Goal: Information Seeking & Learning: Learn about a topic

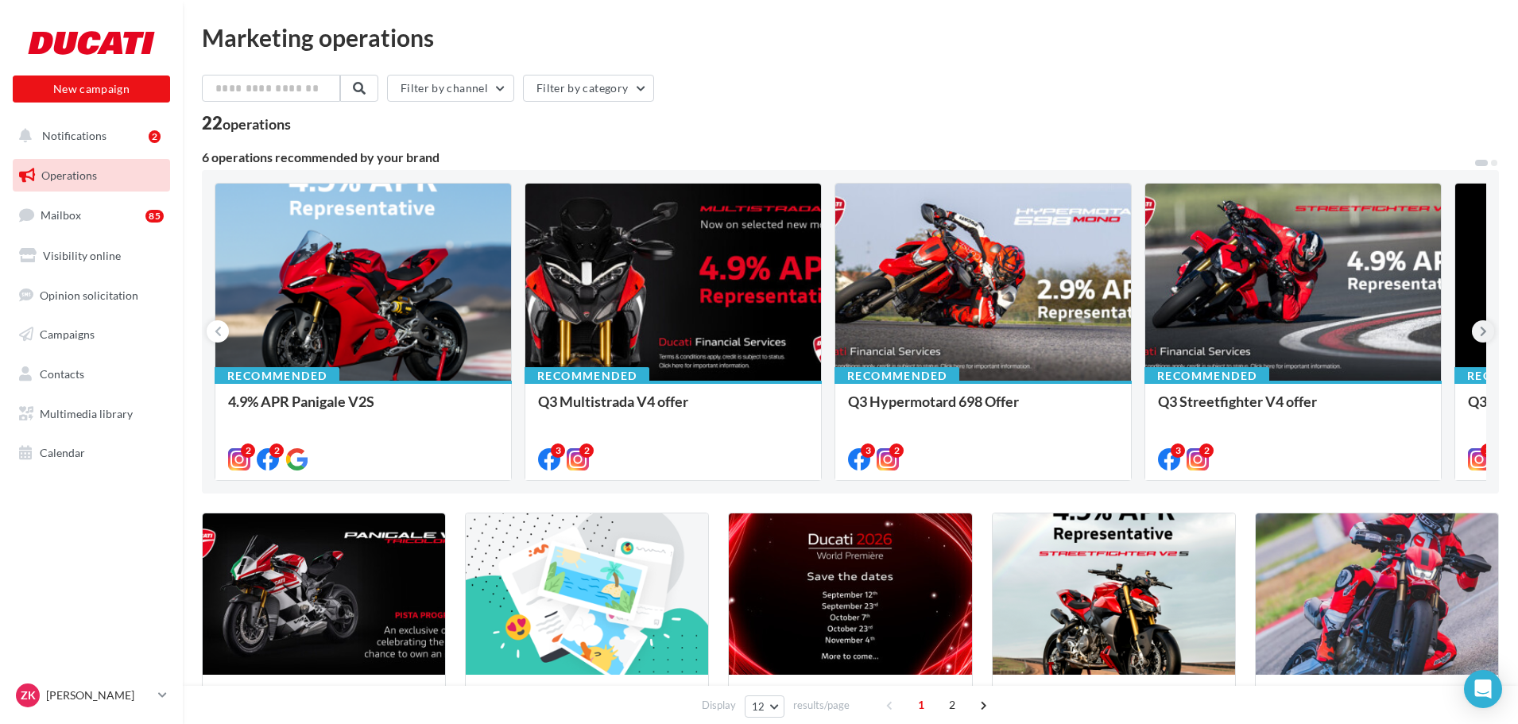
click at [1481, 331] on icon at bounding box center [1483, 331] width 7 height 16
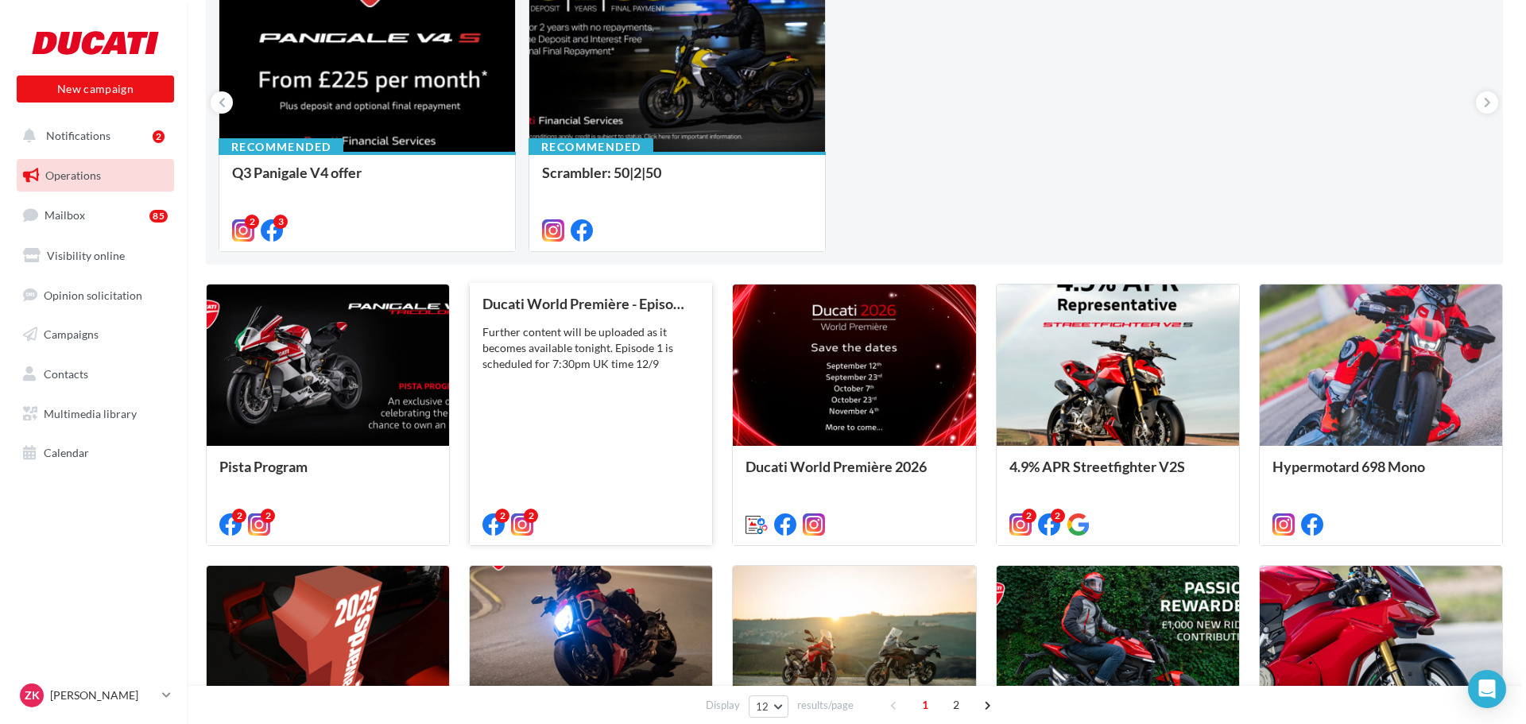
scroll to position [238, 0]
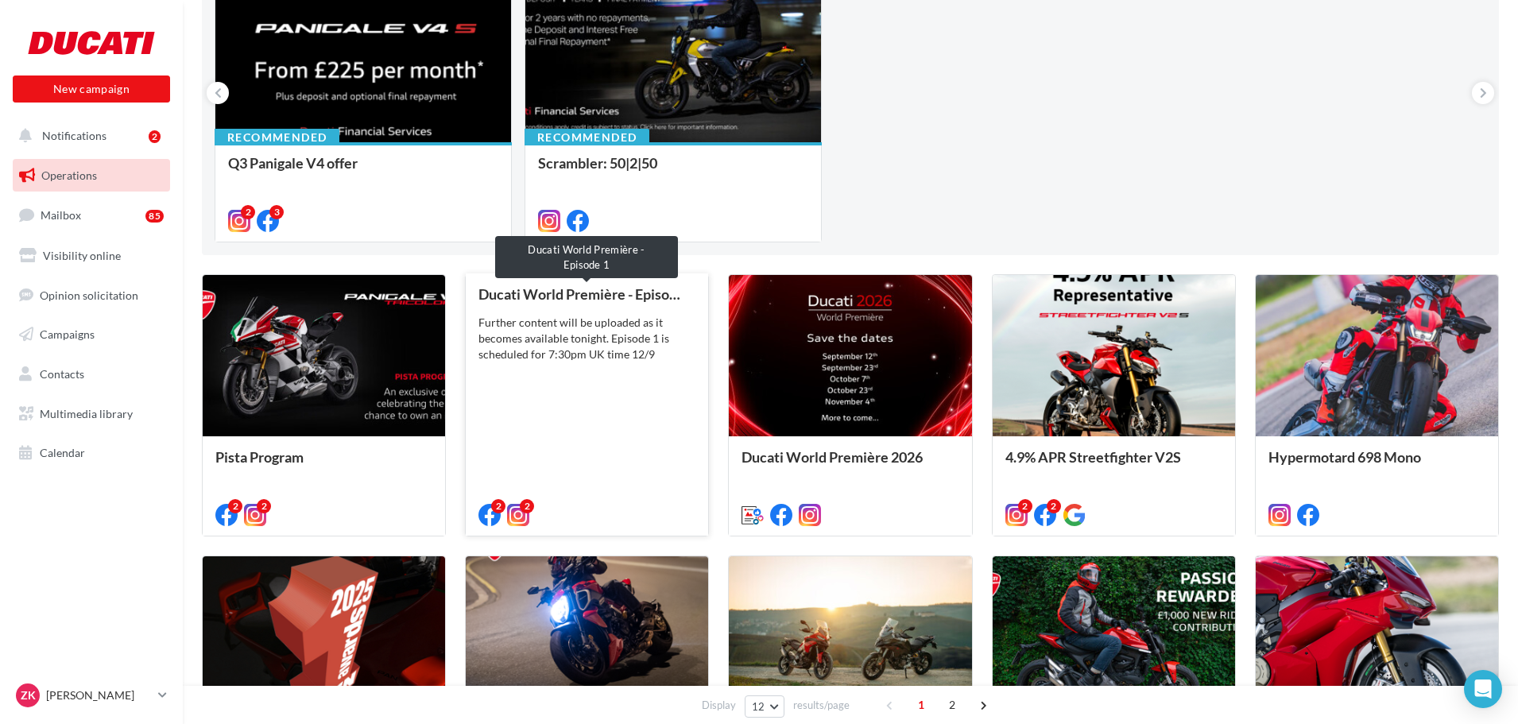
click at [563, 300] on div "Ducati World Première - Episode 1" at bounding box center [586, 294] width 217 height 16
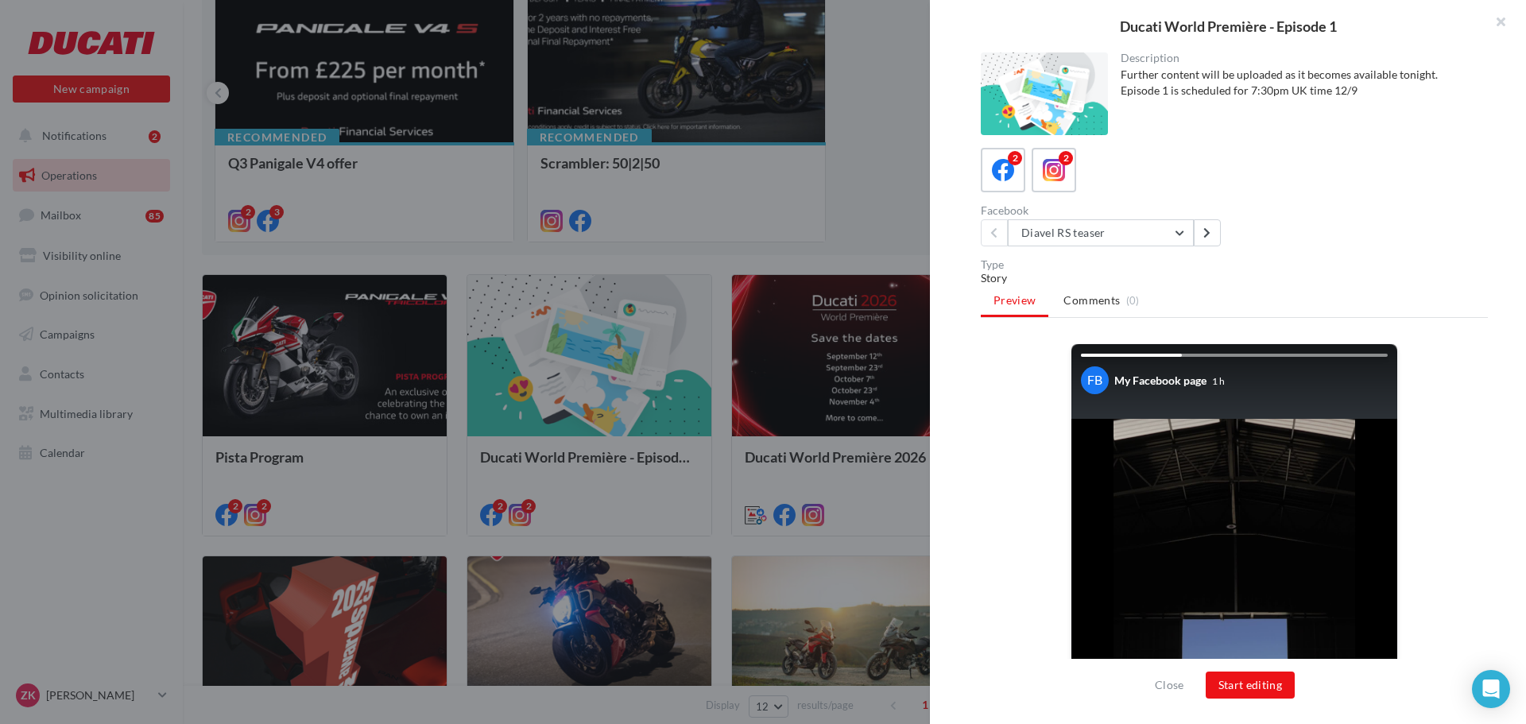
click at [900, 230] on div at bounding box center [763, 362] width 1526 height 724
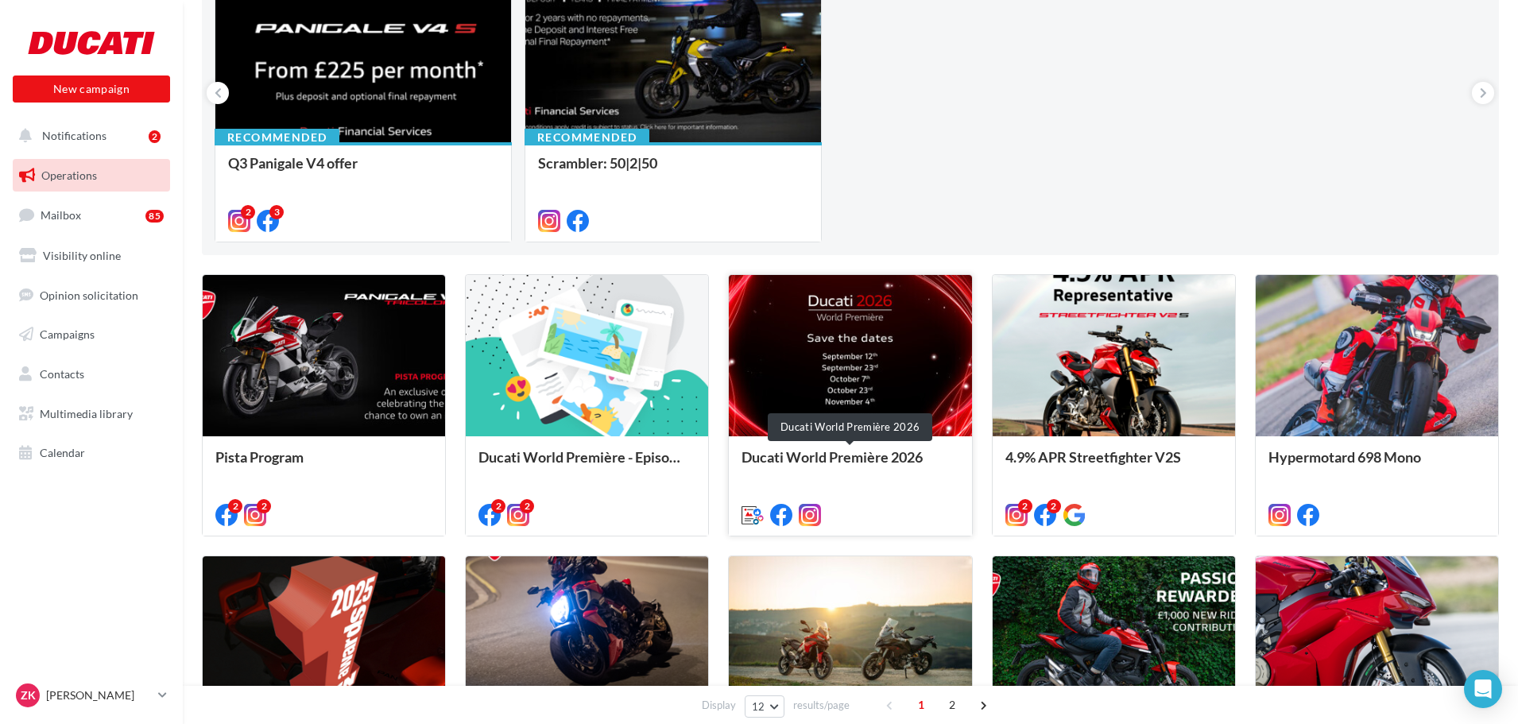
click at [877, 453] on div "Ducati World Première 2026" at bounding box center [850, 465] width 217 height 32
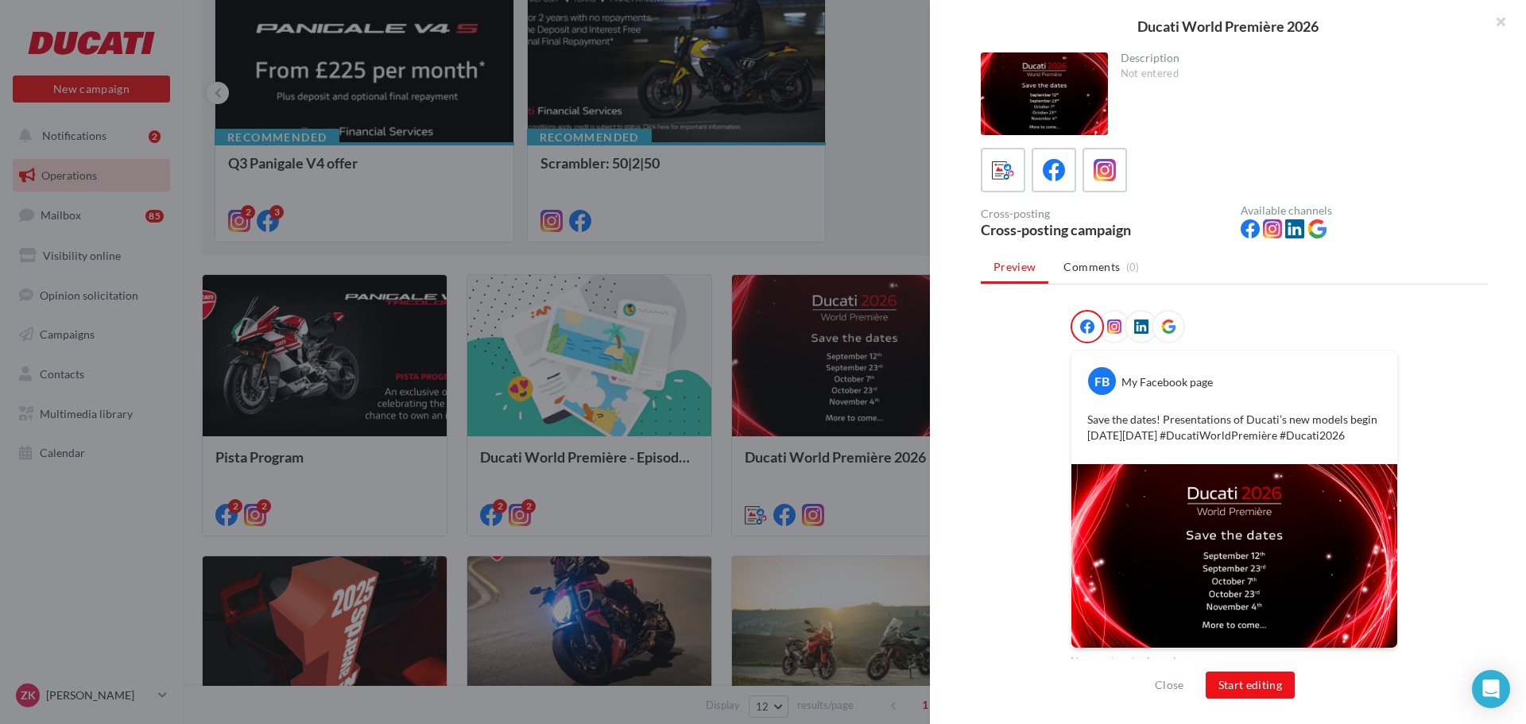
scroll to position [12, 0]
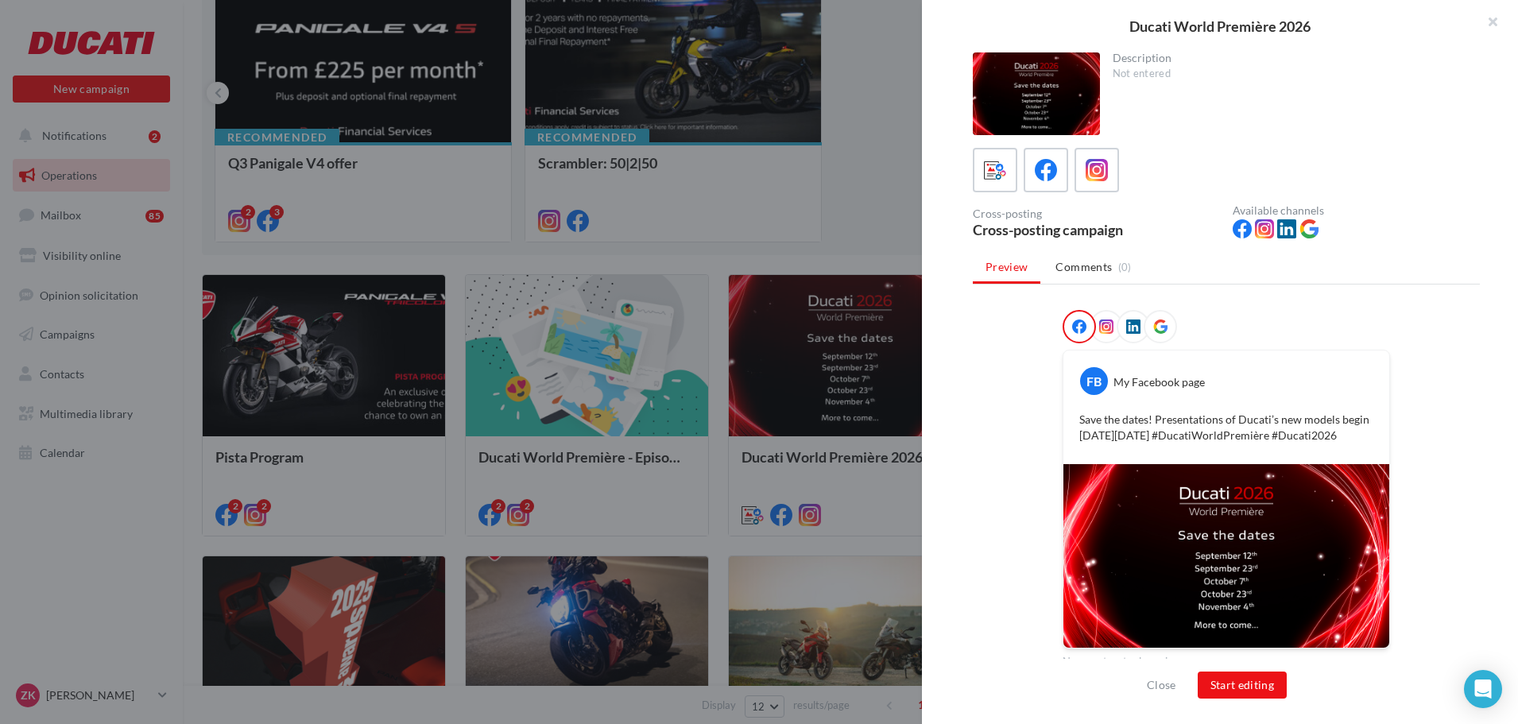
click at [808, 198] on div at bounding box center [759, 362] width 1518 height 724
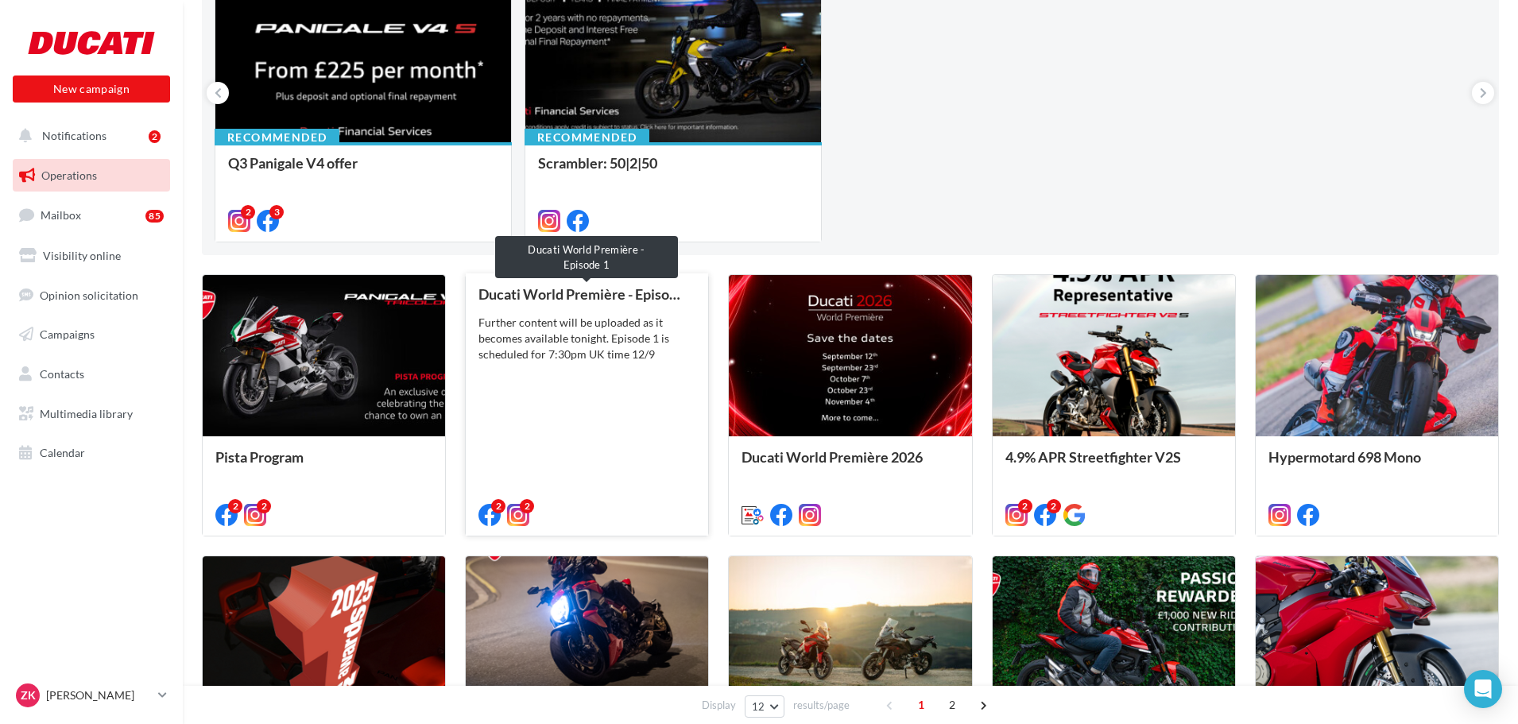
click at [613, 301] on div "Ducati World Première - Episode 1" at bounding box center [586, 294] width 217 height 16
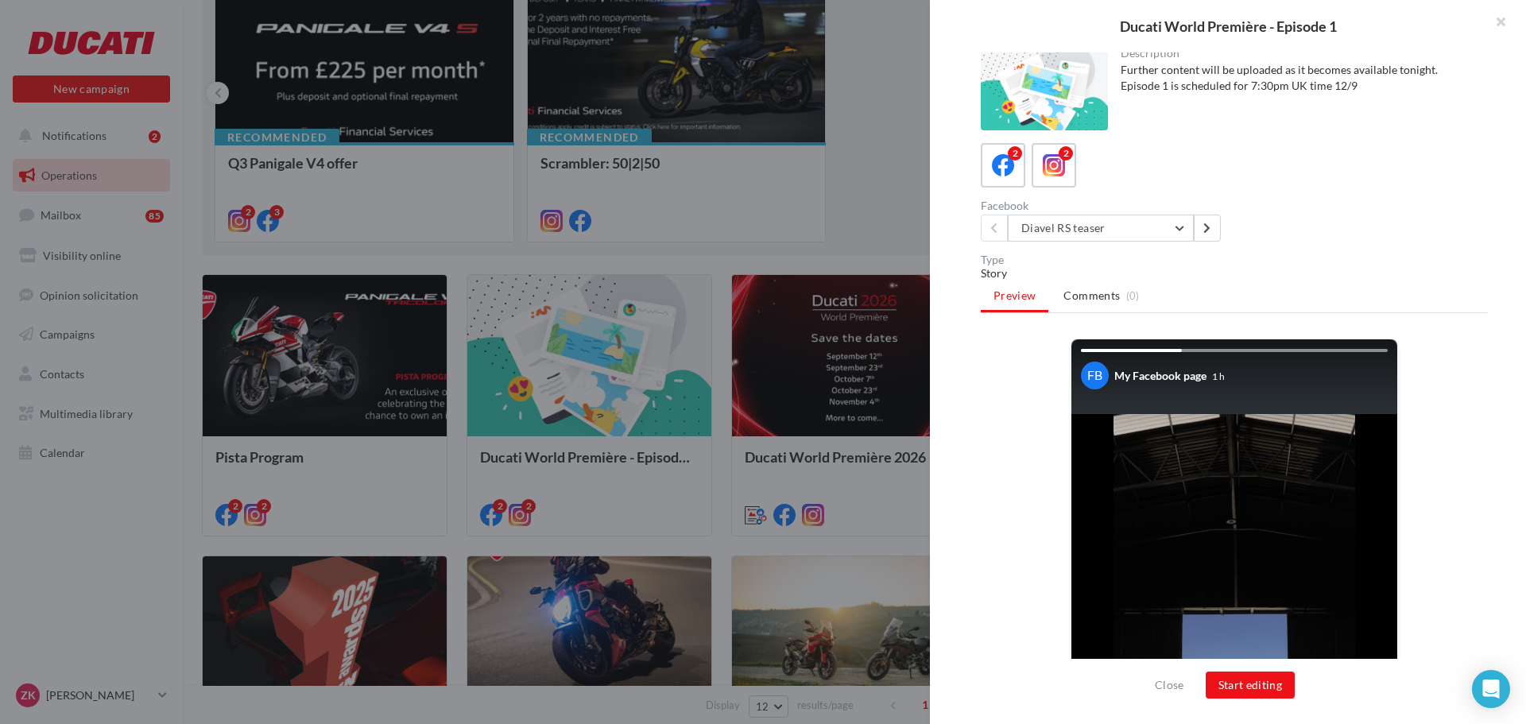
scroll to position [0, 0]
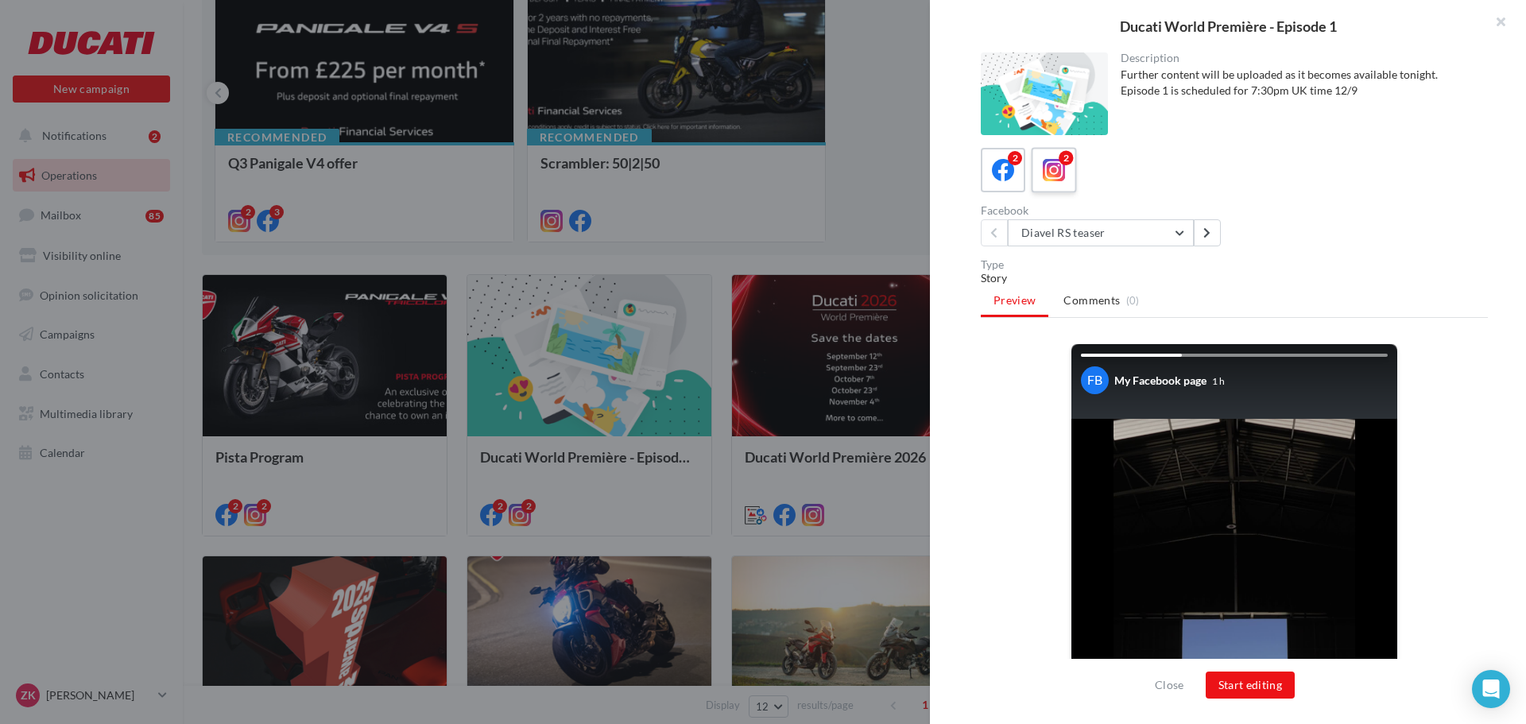
click at [1051, 185] on label "2" at bounding box center [1053, 169] width 45 height 45
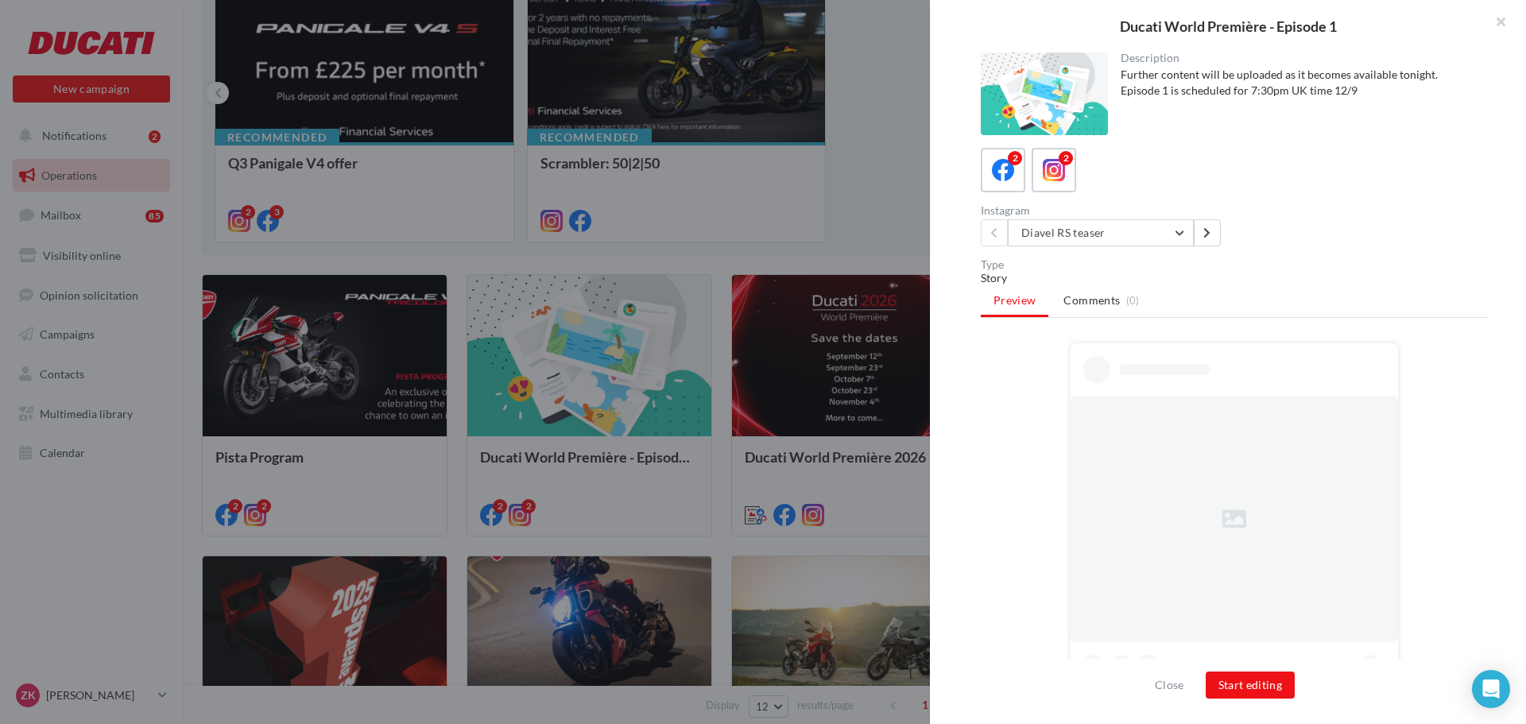
click at [1088, 249] on div "Description Further content will be uploaded as it becomes available tonight. E…" at bounding box center [1234, 362] width 609 height 621
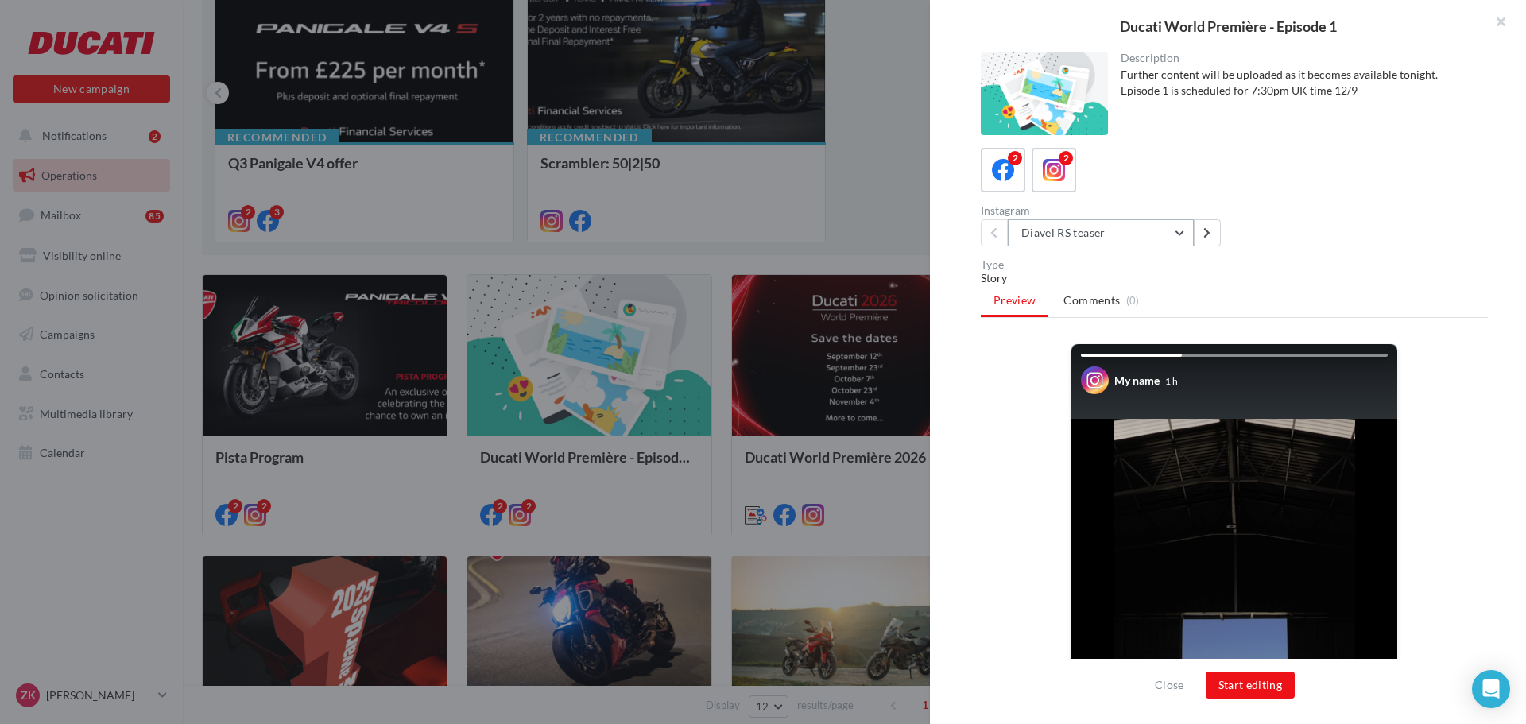
click at [1105, 231] on button "Diavel RS teaser" at bounding box center [1101, 232] width 186 height 27
click at [1276, 177] on div "2 2" at bounding box center [1234, 170] width 507 height 45
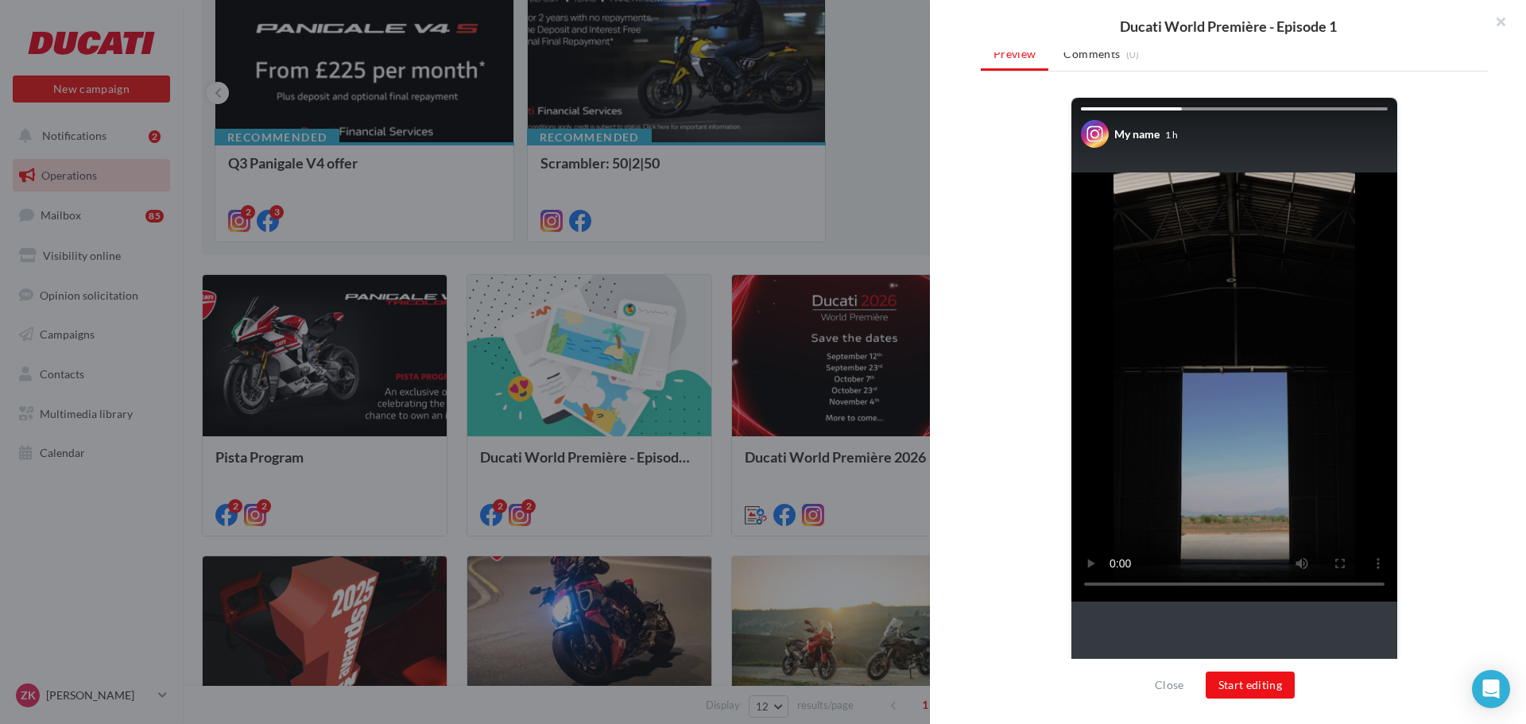
scroll to position [272, 0]
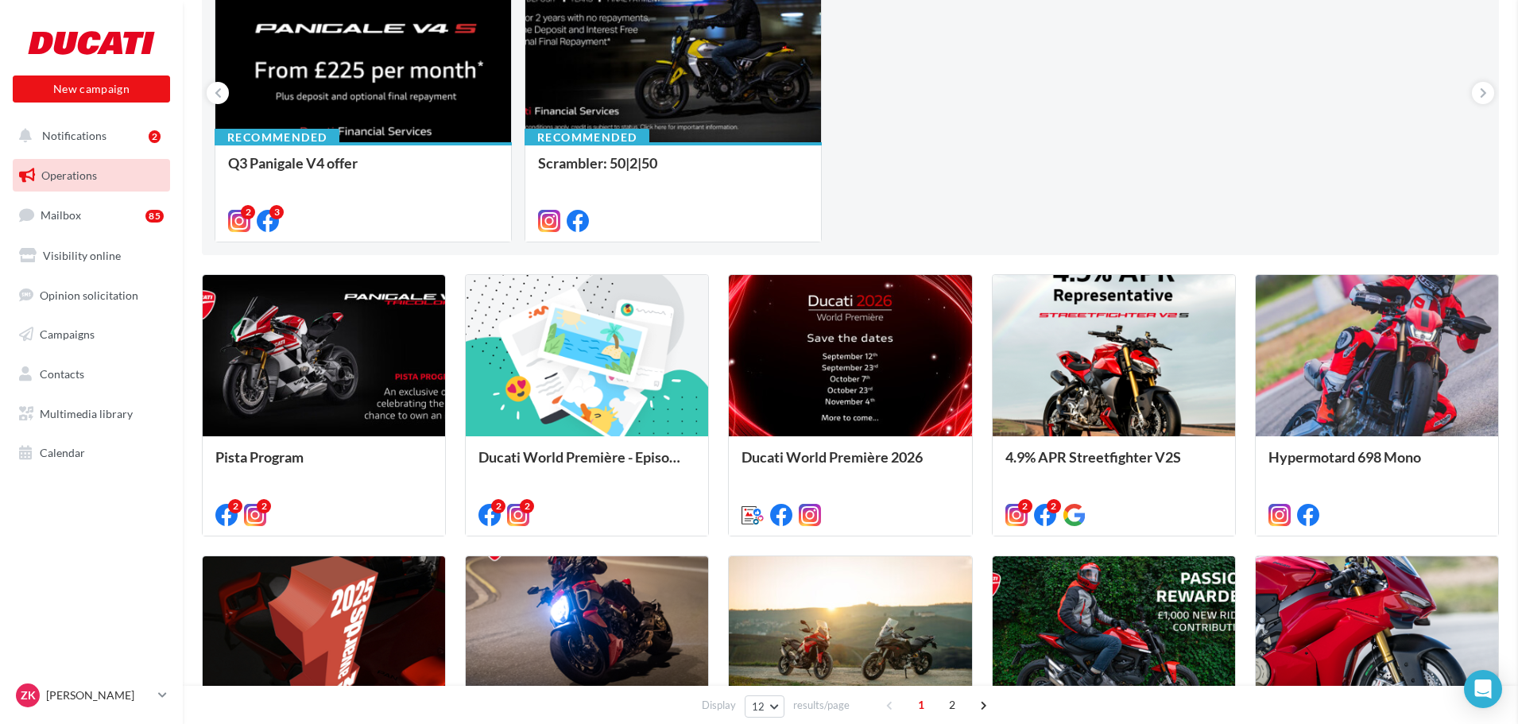
click at [878, 368] on div at bounding box center [850, 356] width 242 height 163
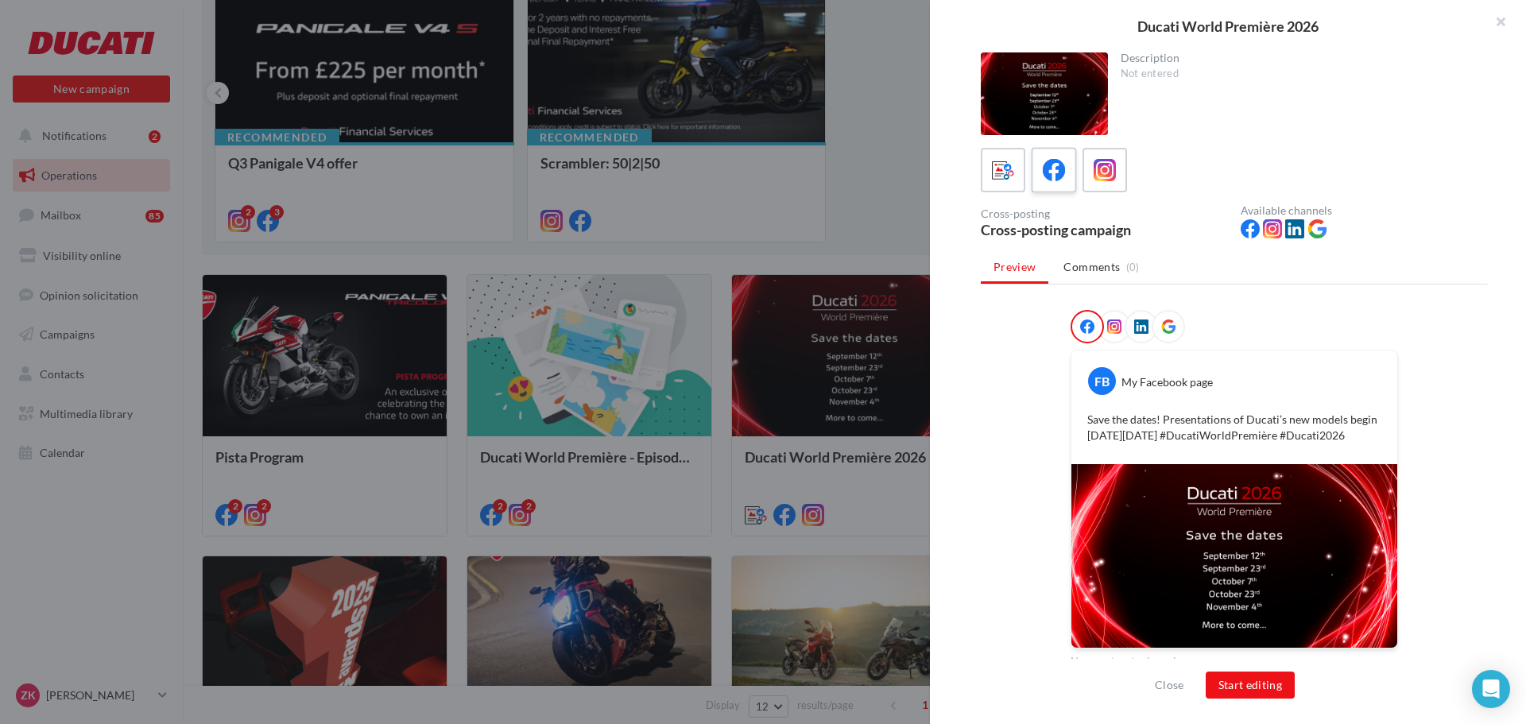
click at [1051, 174] on icon at bounding box center [1054, 170] width 23 height 23
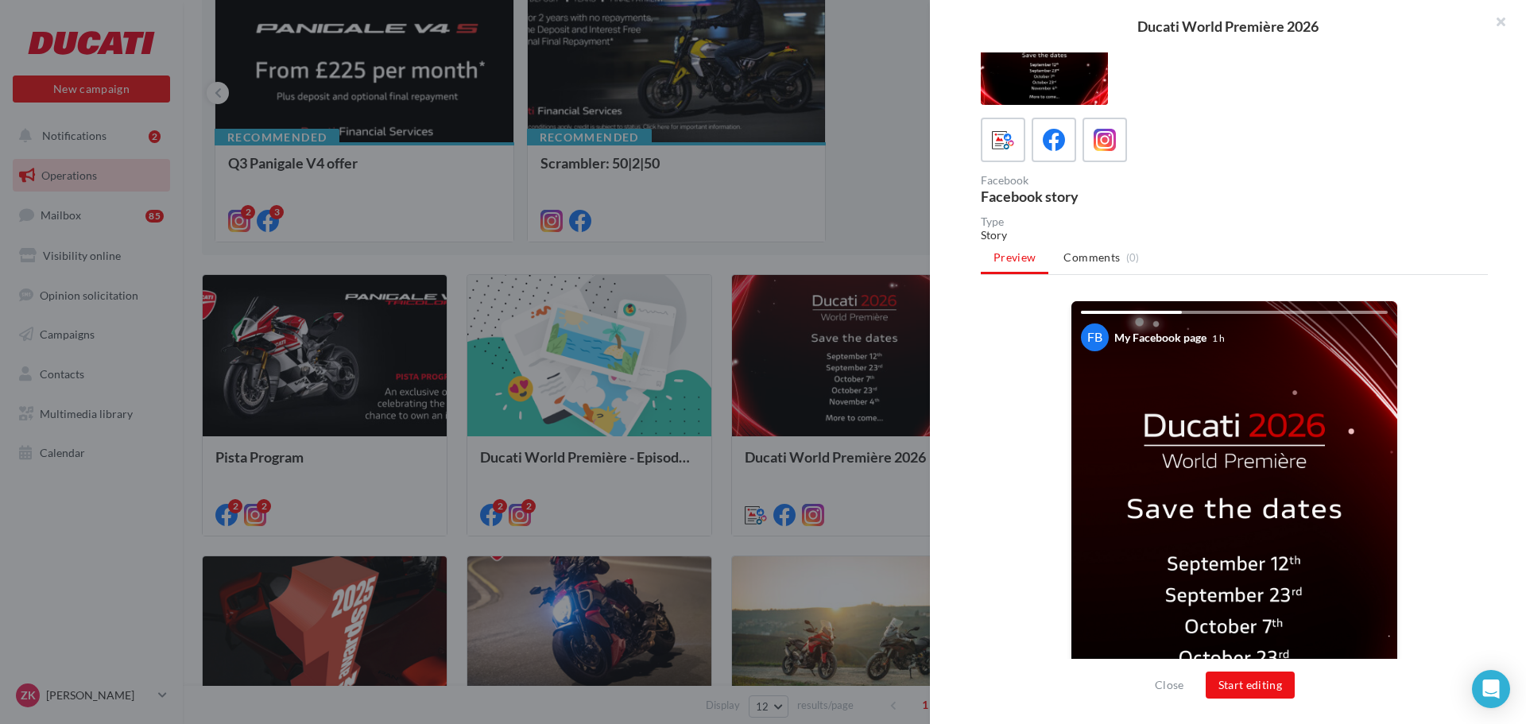
scroll to position [0, 0]
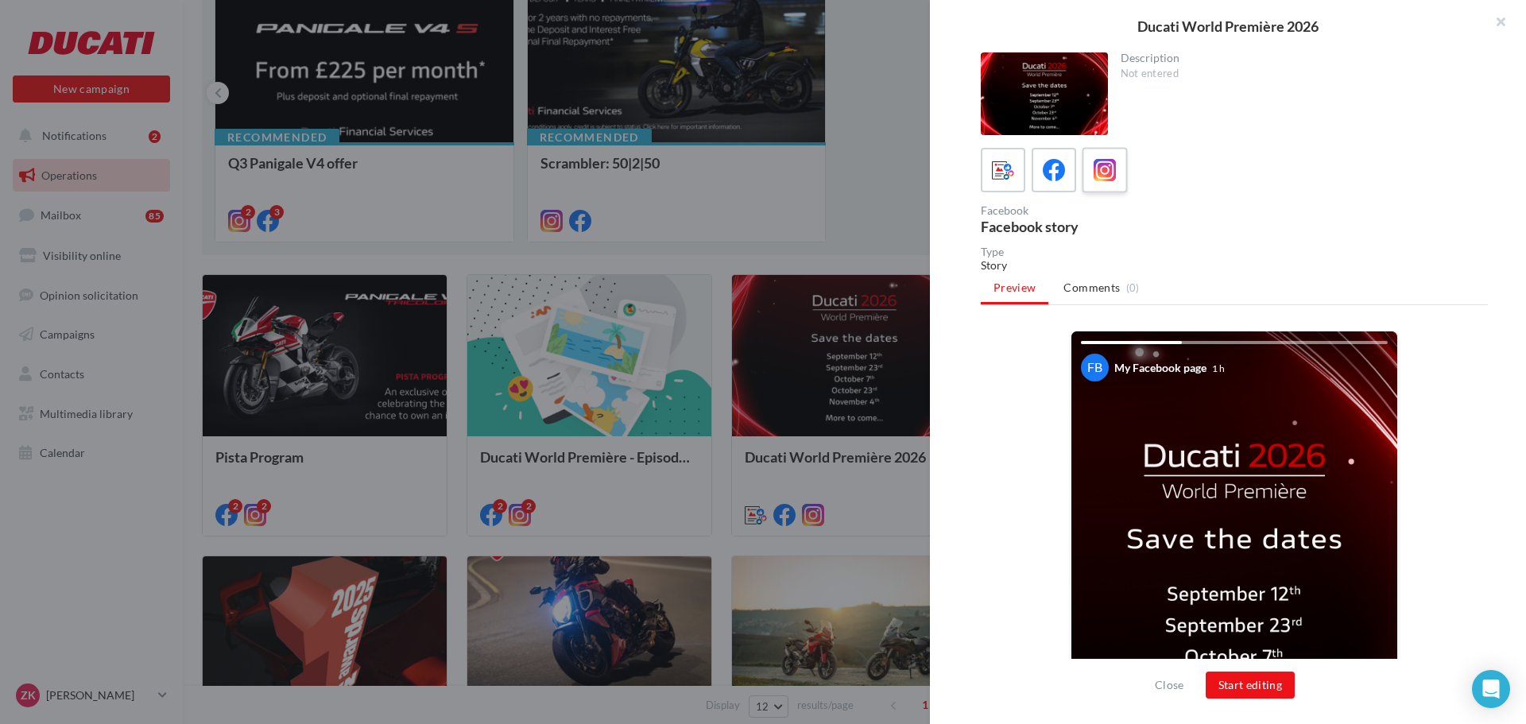
click at [1119, 183] on div at bounding box center [1104, 170] width 29 height 29
click at [1005, 168] on icon at bounding box center [1003, 170] width 23 height 23
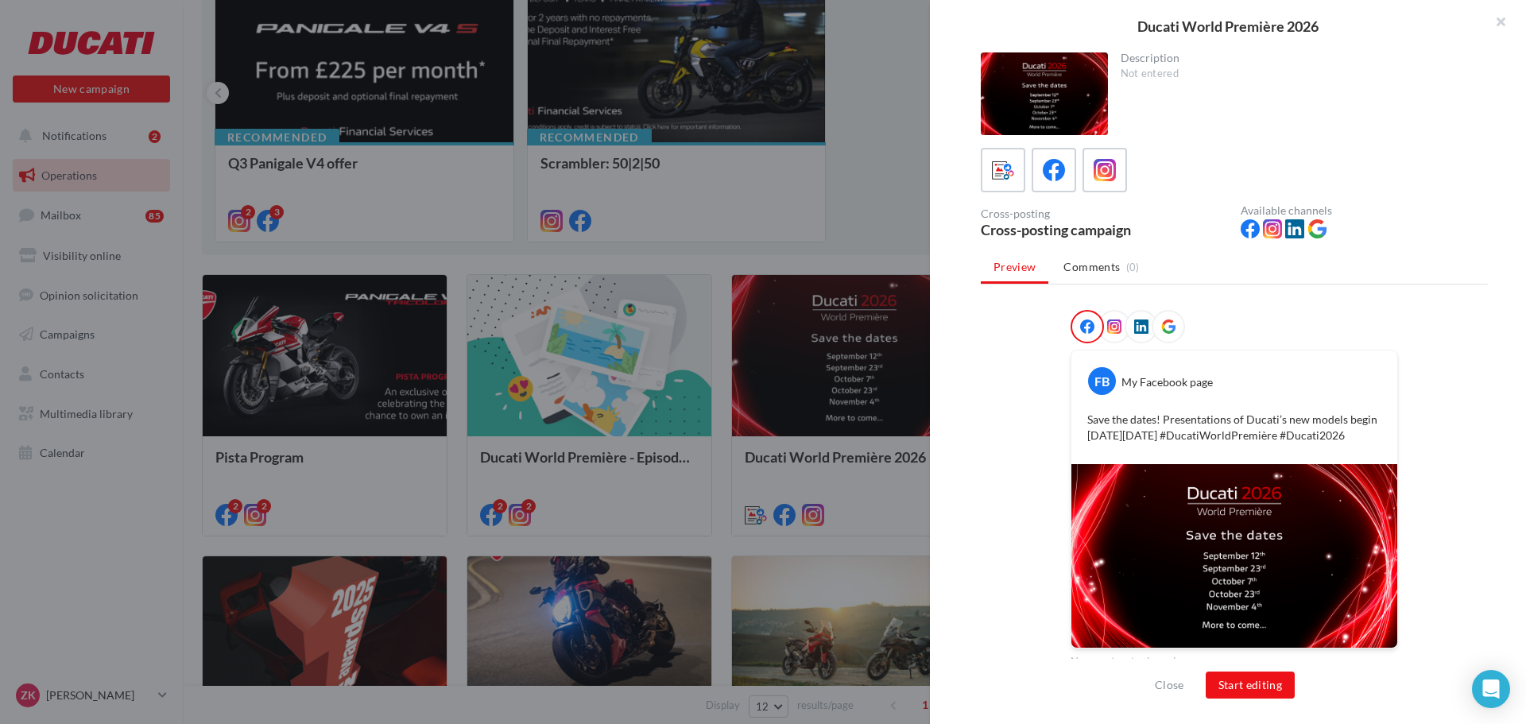
scroll to position [12, 0]
click at [1113, 159] on icon at bounding box center [1105, 170] width 23 height 23
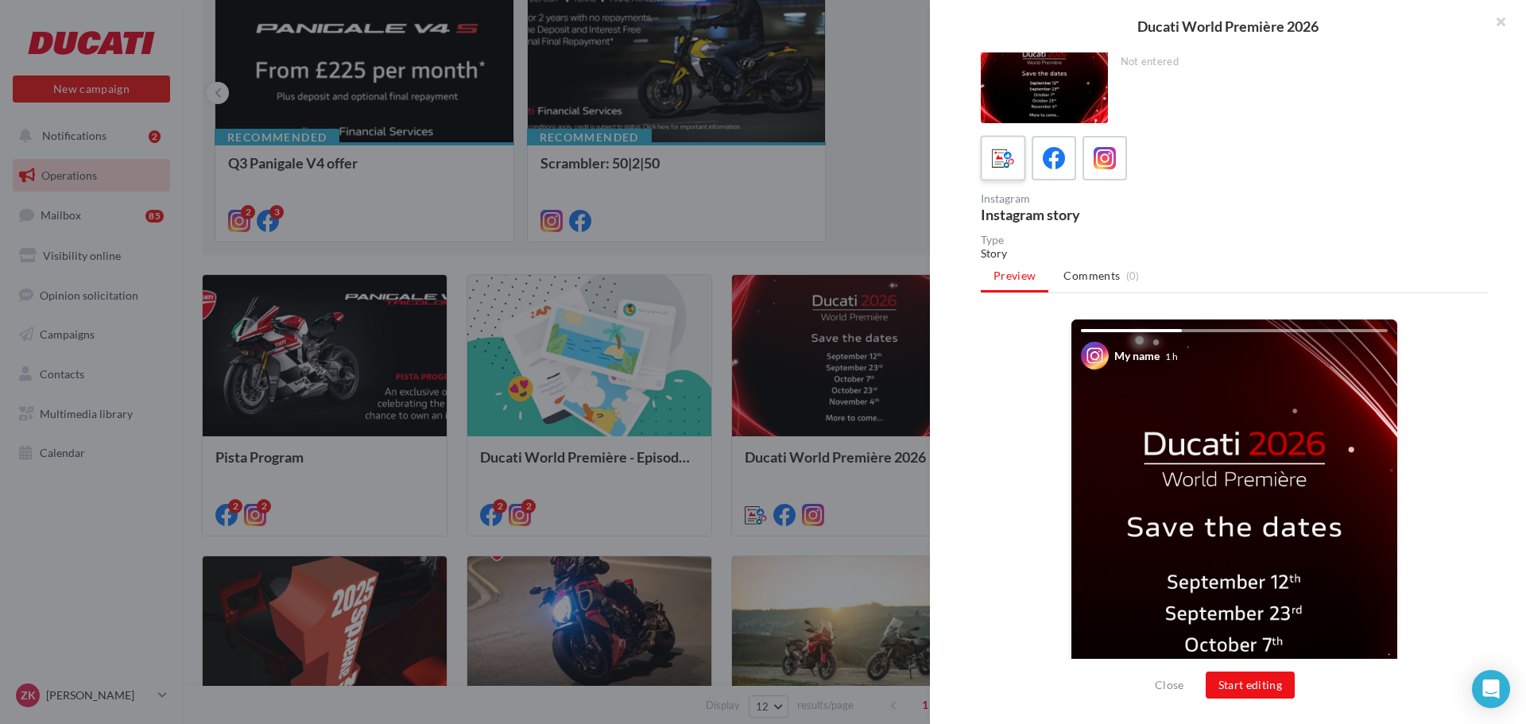
click at [1002, 169] on icon at bounding box center [1003, 158] width 23 height 23
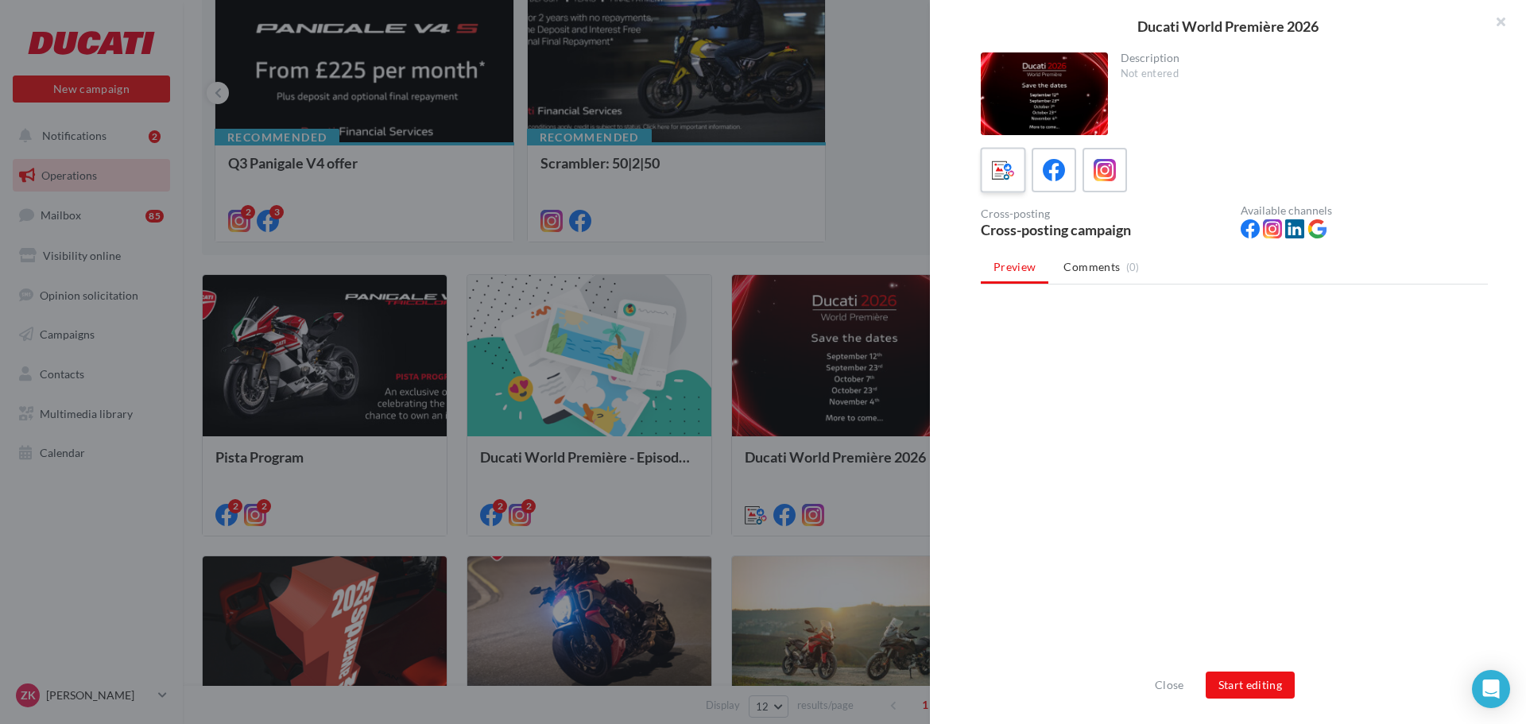
scroll to position [0, 0]
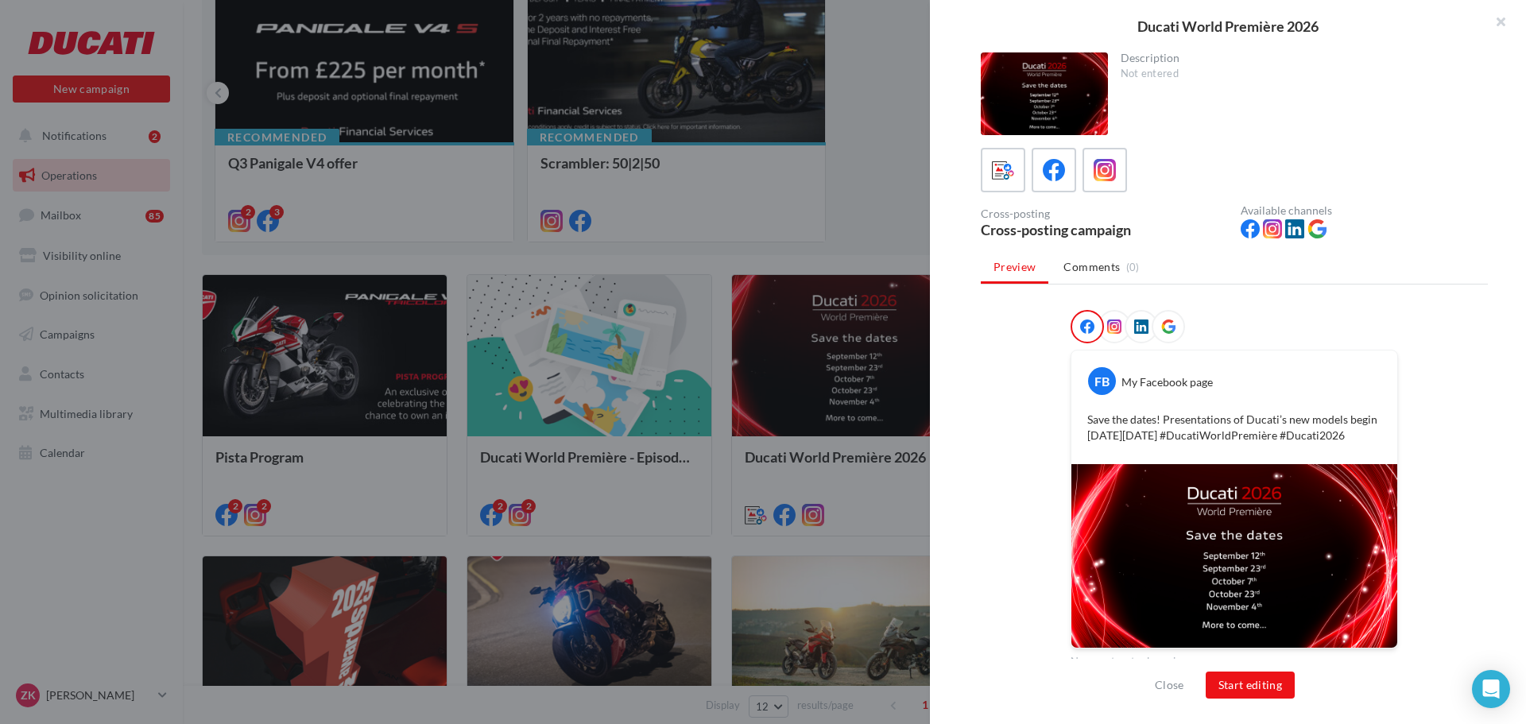
click at [1109, 334] on span at bounding box center [1114, 327] width 14 height 16
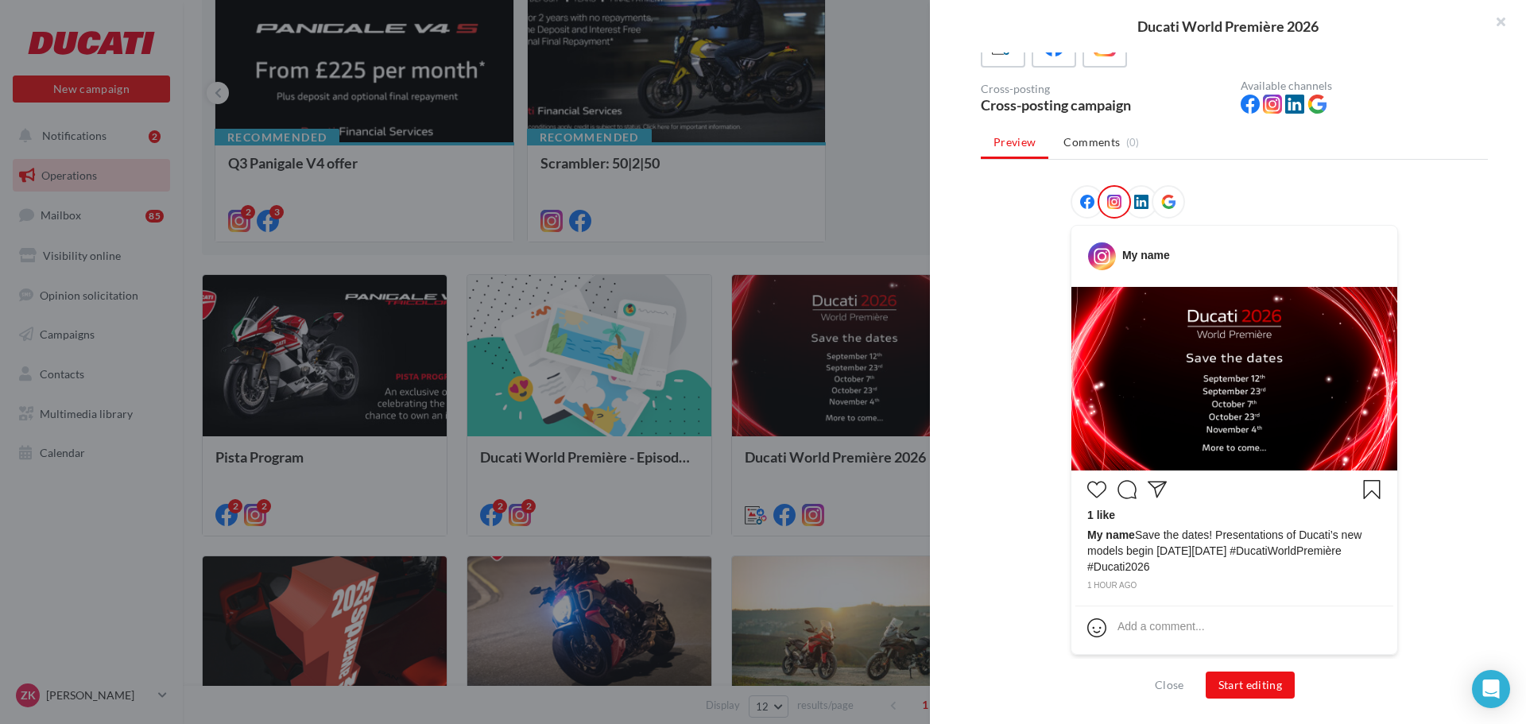
scroll to position [127, 0]
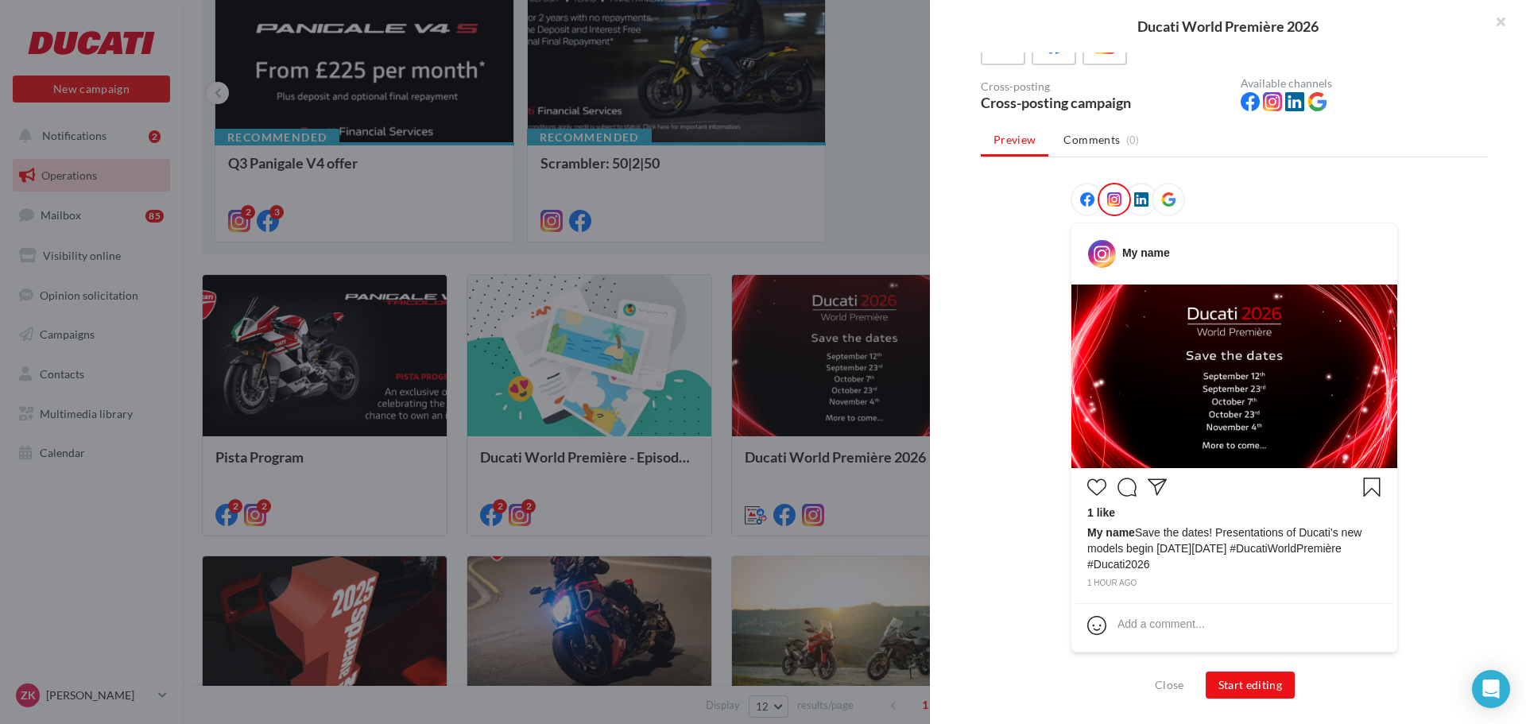
click at [1075, 202] on div at bounding box center [1087, 199] width 33 height 33
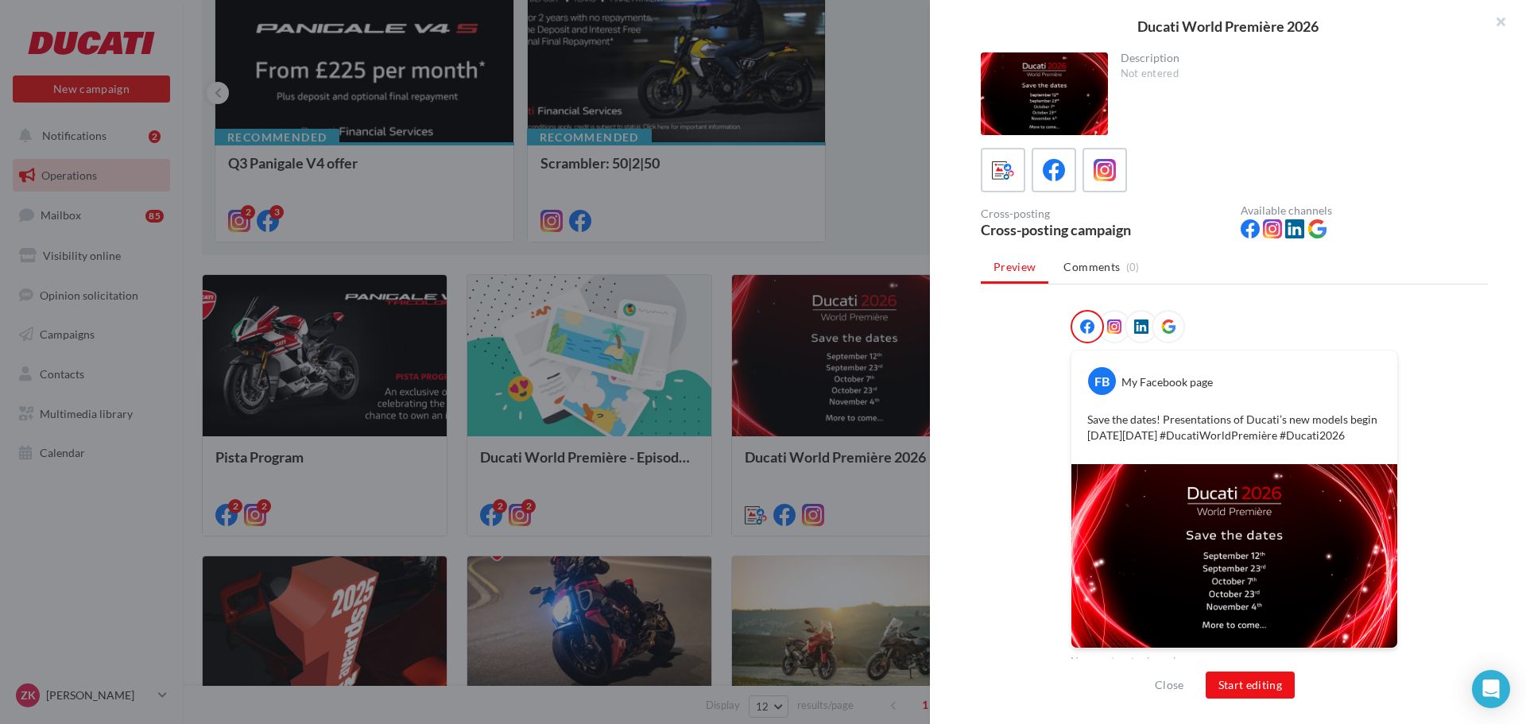
scroll to position [12, 0]
drag, startPoint x: 1179, startPoint y: 544, endPoint x: 1398, endPoint y: 277, distance: 345.1
click at [1398, 277] on div "Preview Comments (0) FB My Facebook page Save the dates! Presentations of Ducat…" at bounding box center [1234, 461] width 507 height 416
drag, startPoint x: 1155, startPoint y: 439, endPoint x: 1082, endPoint y: 410, distance: 78.8
click at [1082, 410] on div "Save the dates! Presentations of Ducati’s new models begin [DATE][DATE] #Ducati…" at bounding box center [1234, 428] width 318 height 40
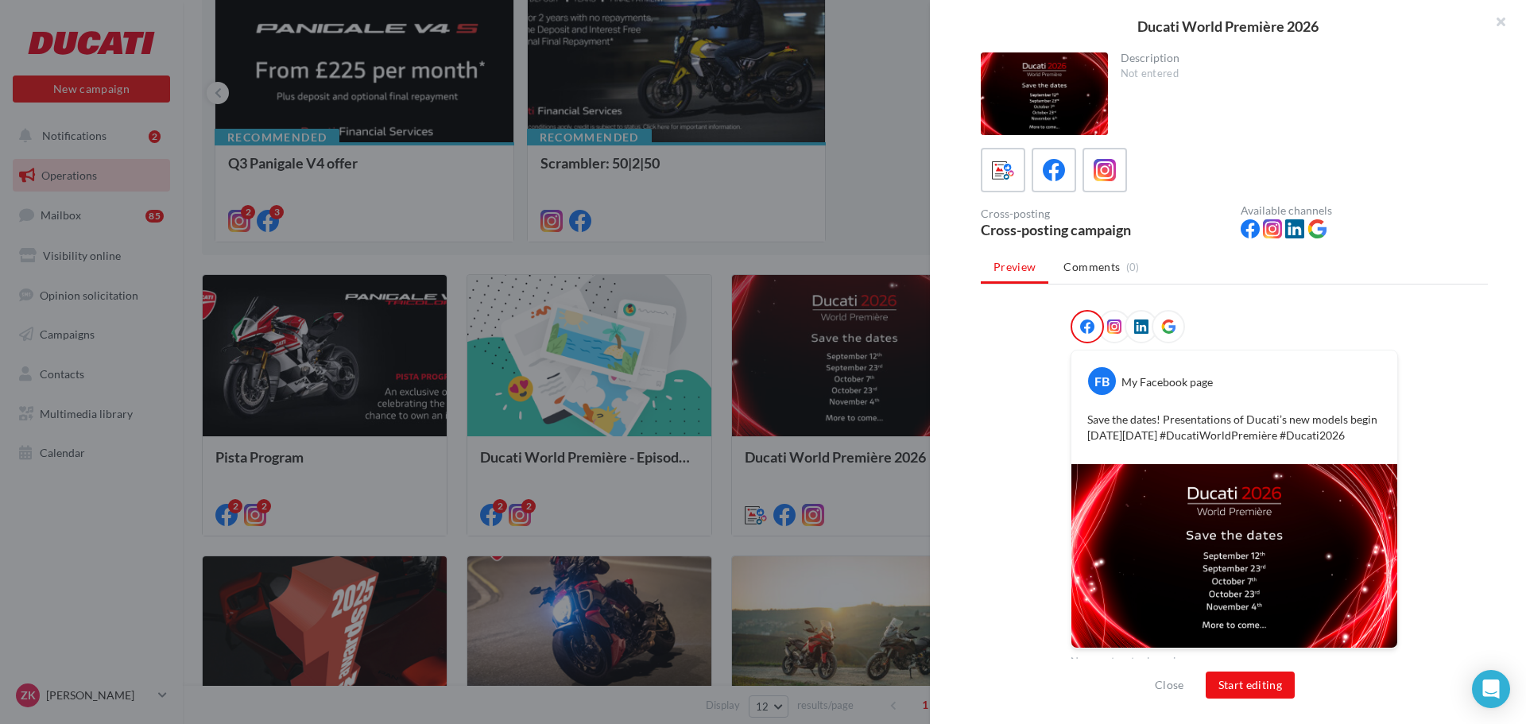
copy p "Save the dates! Presentations of Ducati’s new models begin [DATE][DATE] #Ducati…"
click at [1503, 13] on button "button" at bounding box center [1494, 24] width 64 height 48
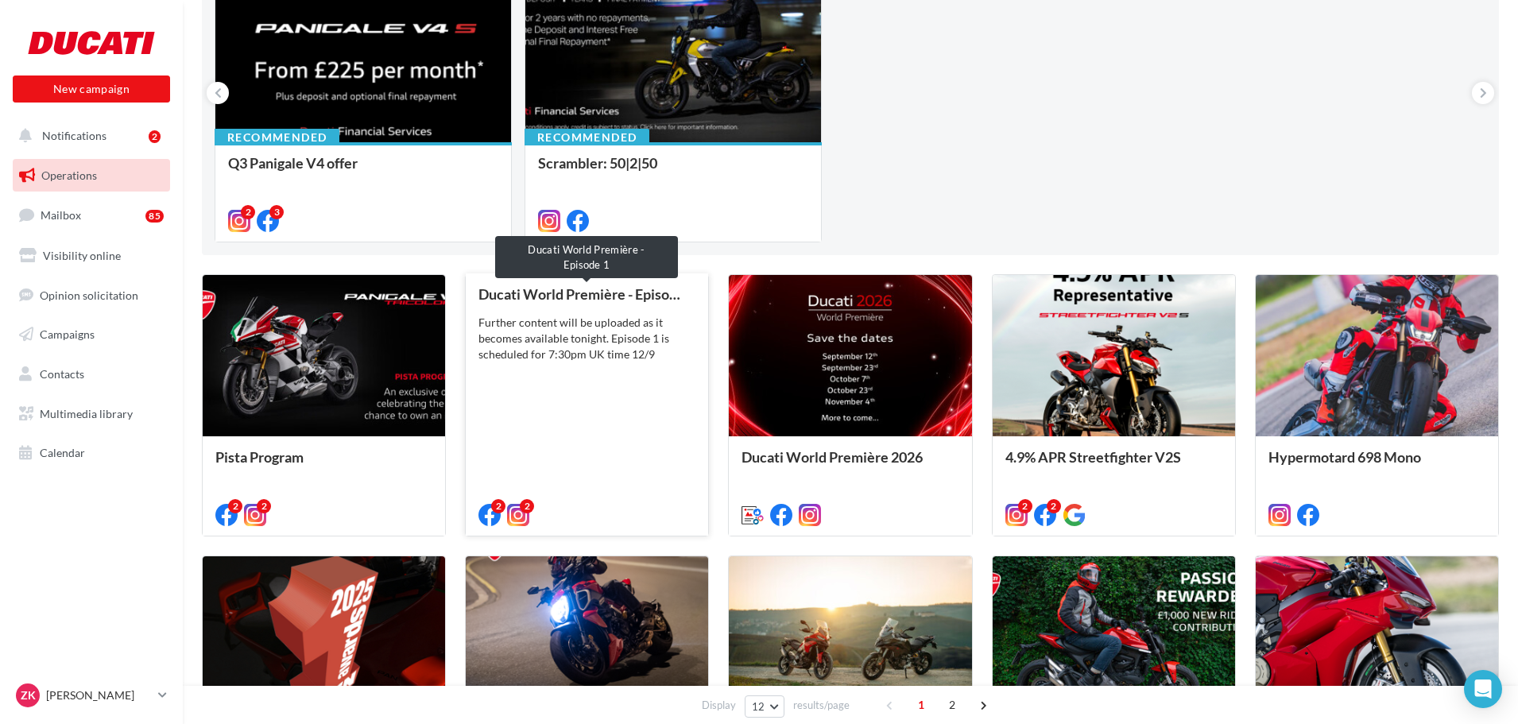
click at [622, 288] on div "Ducati World Première - Episode 1" at bounding box center [586, 294] width 217 height 16
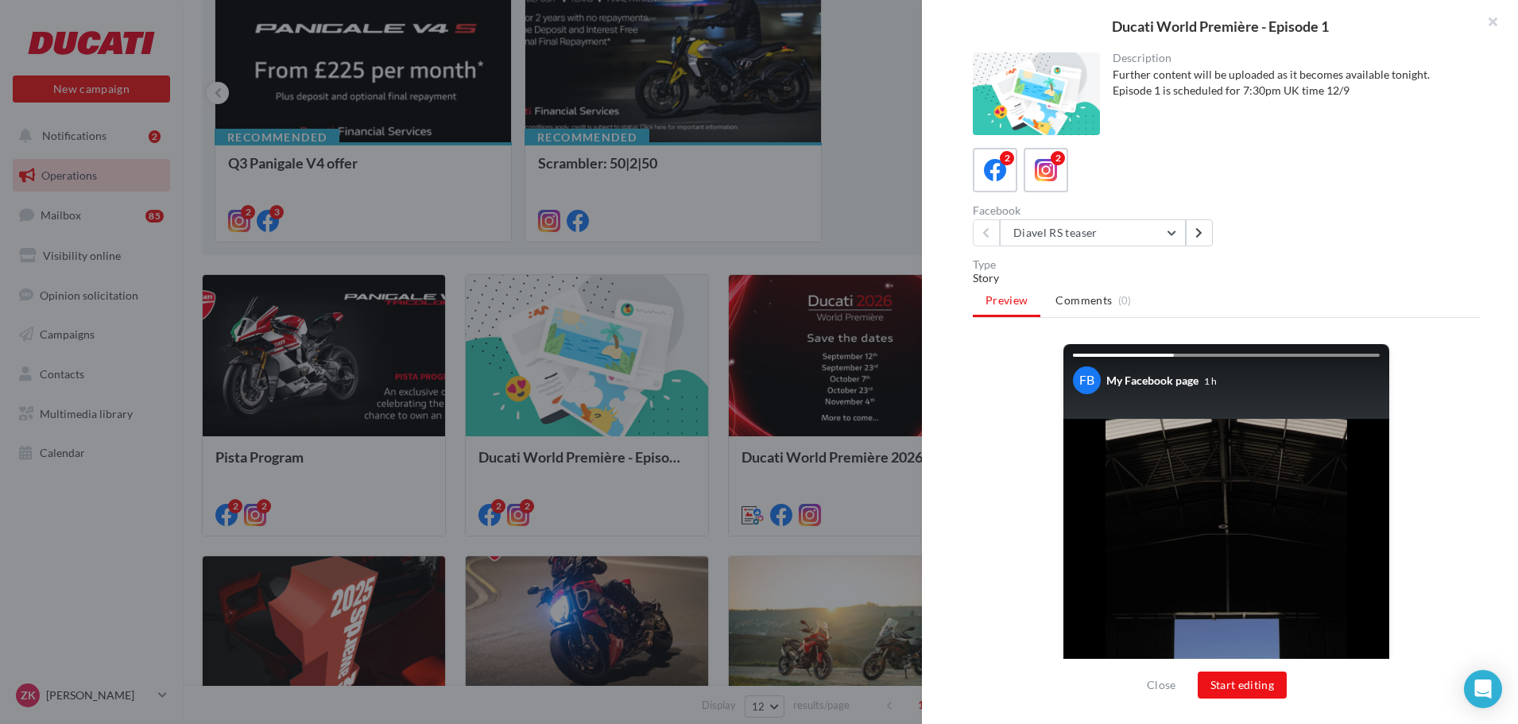
click at [872, 207] on div at bounding box center [759, 362] width 1518 height 724
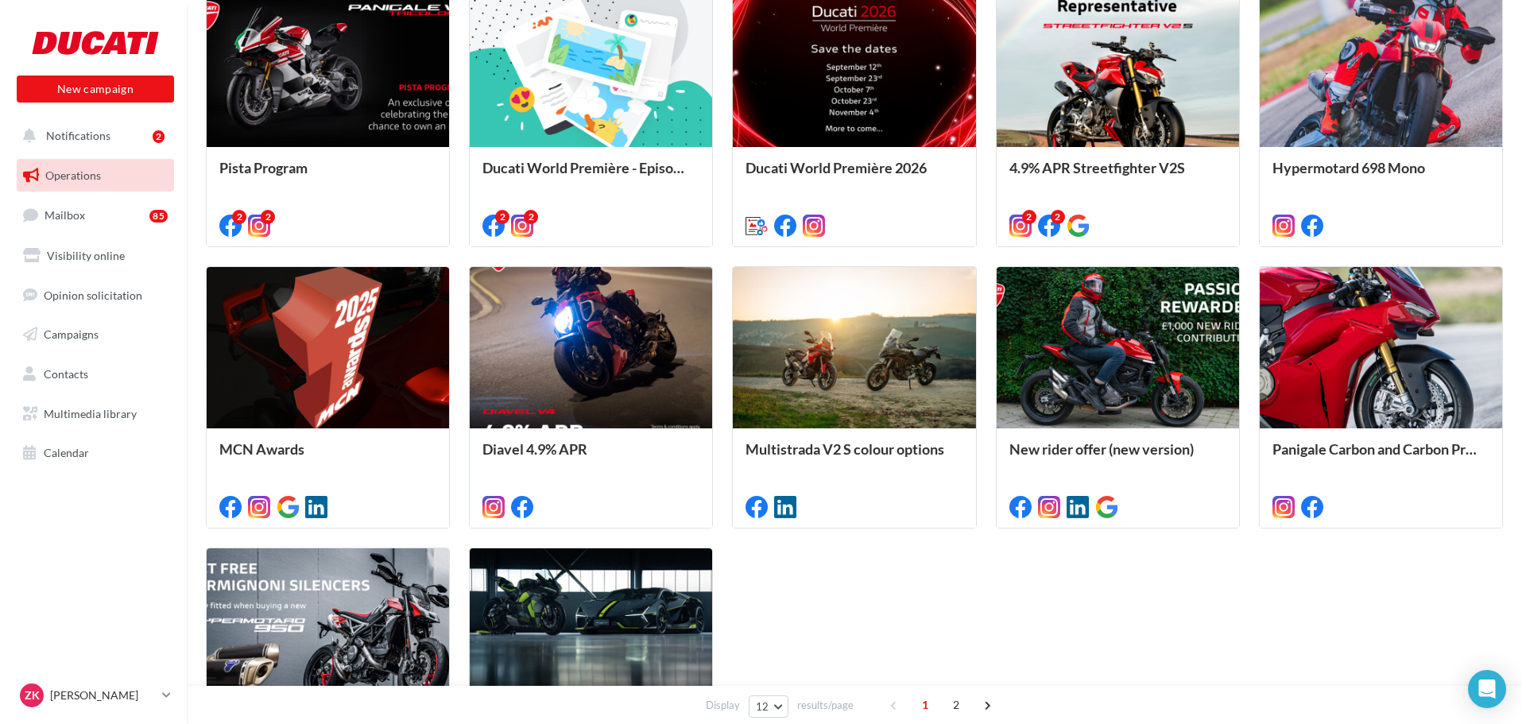
scroll to position [556, 0]
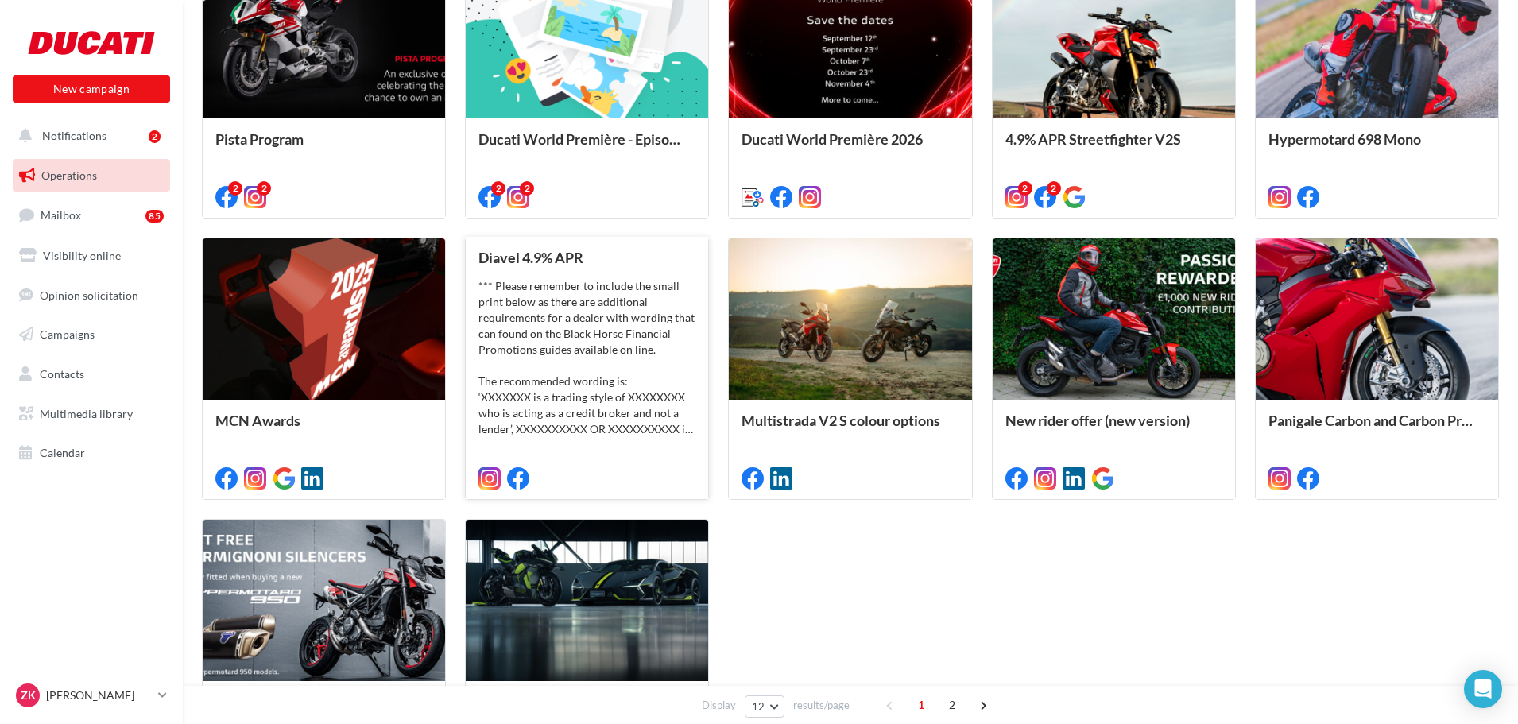
click at [595, 305] on div "*** Please remember to include the small print below as there are additional re…" at bounding box center [586, 357] width 217 height 159
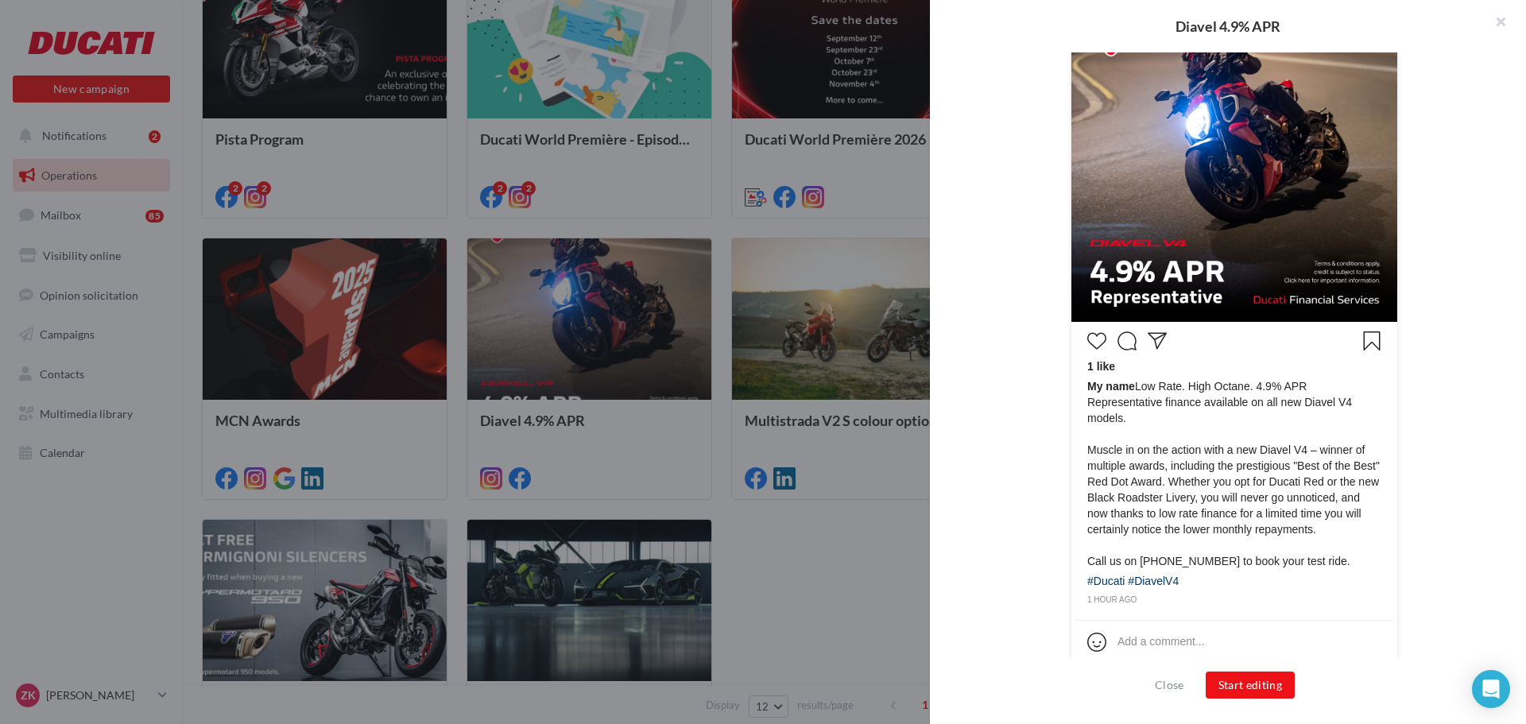
scroll to position [526, 0]
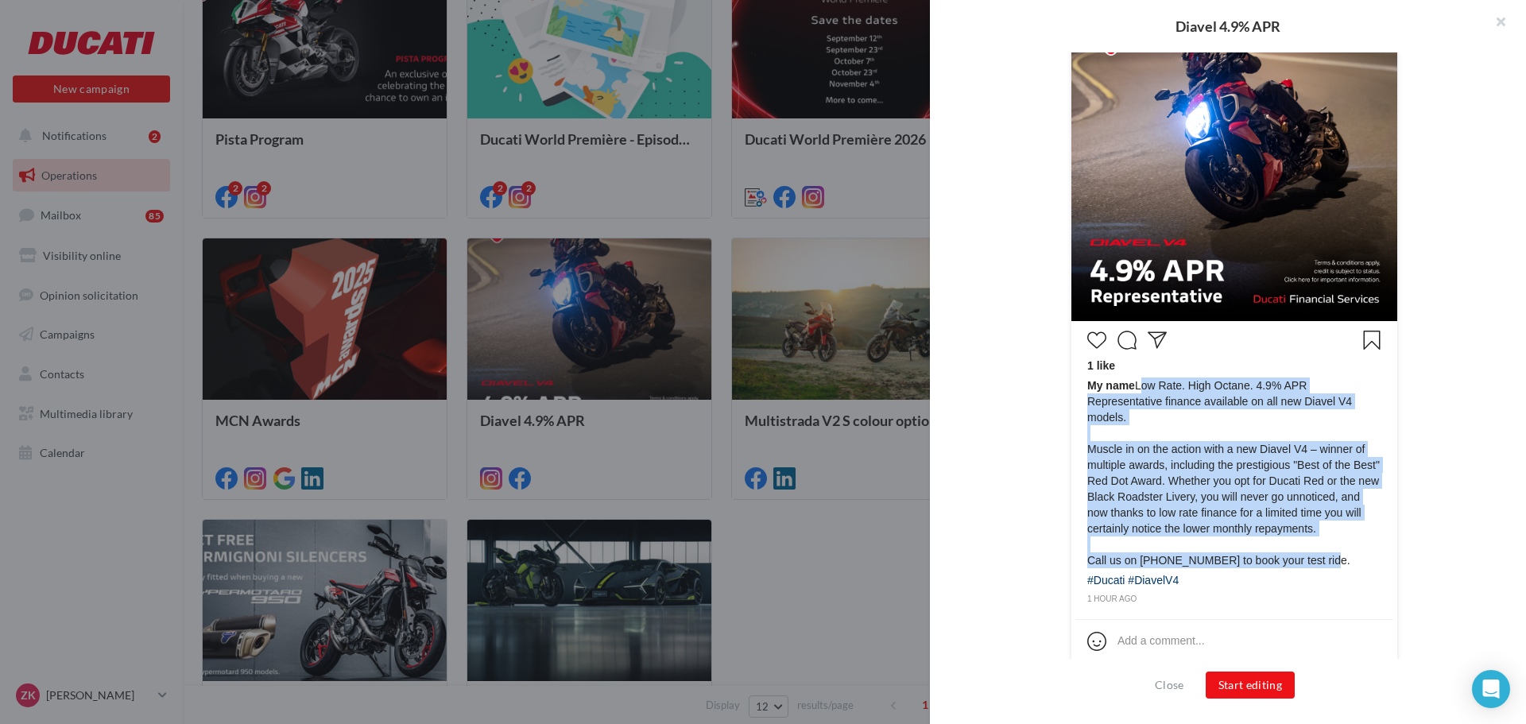
drag, startPoint x: 1135, startPoint y: 381, endPoint x: 1301, endPoint y: 532, distance: 223.9
click at [1321, 547] on span "My name Low Rate. High Octane. 4.9% APR Representative finance available on all…" at bounding box center [1234, 473] width 294 height 191
copy span "Low Rate. High Octane. 4.9% APR Representative finance available on all new Dia…"
